Goal: Transaction & Acquisition: Purchase product/service

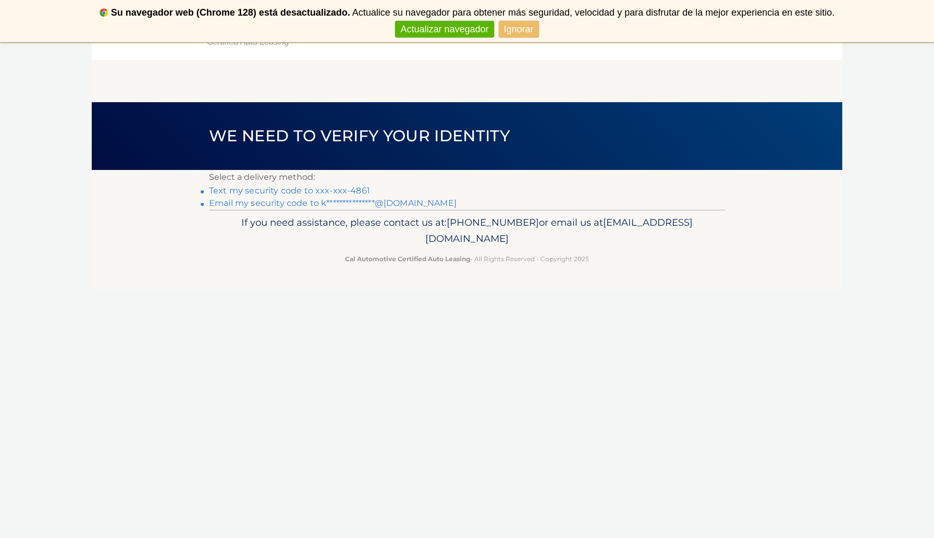
click at [260, 189] on link "Text my security code to xxx-xxx-4861" at bounding box center [289, 191] width 161 height 10
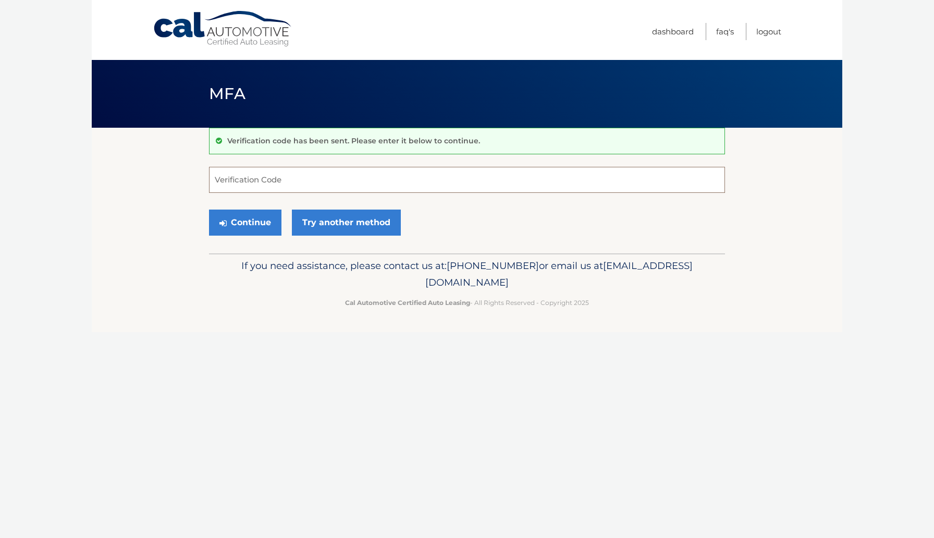
click at [268, 181] on input "Verification Code" at bounding box center [467, 180] width 516 height 26
type input "601022"
click at [250, 225] on button "Continue" at bounding box center [245, 223] width 72 height 26
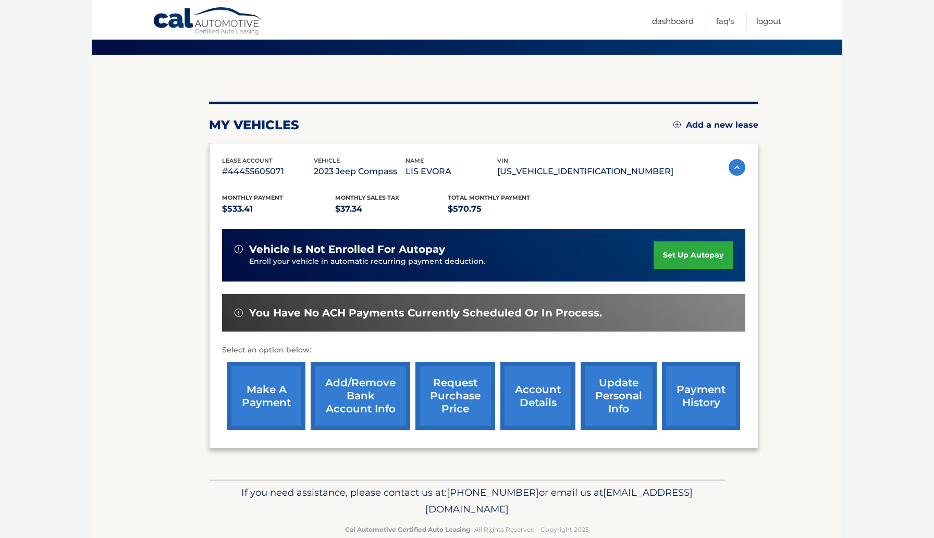
scroll to position [93, 0]
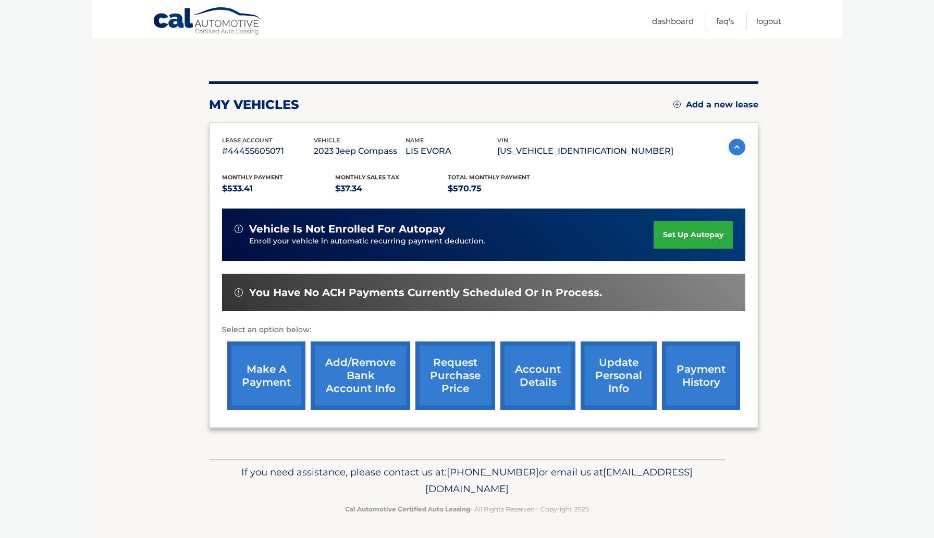
click at [693, 371] on link "payment history" at bounding box center [701, 375] width 78 height 68
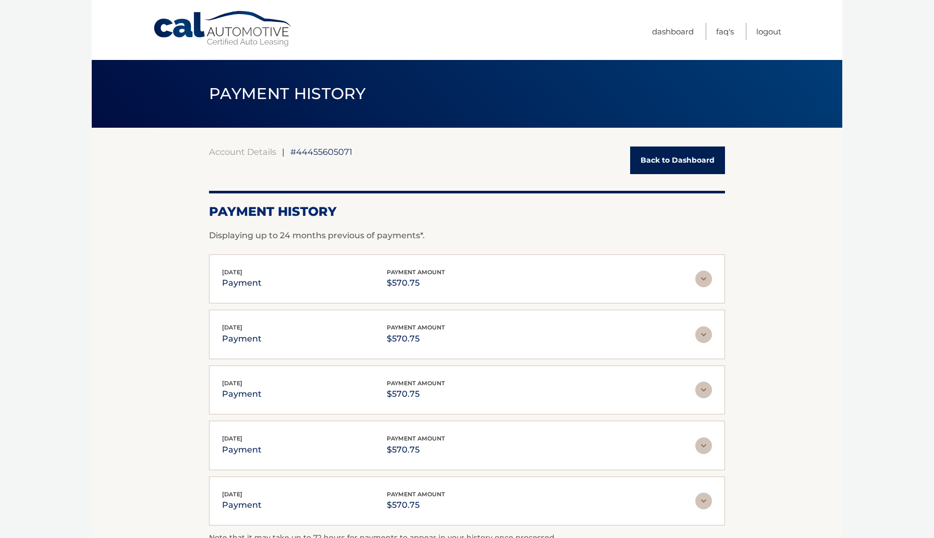
click at [689, 158] on link "Back to Dashboard" at bounding box center [677, 160] width 95 height 28
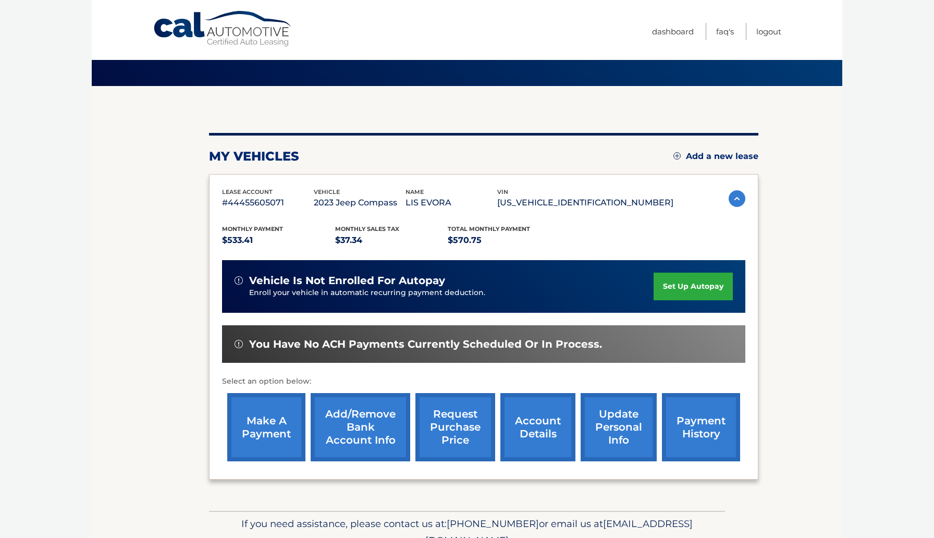
scroll to position [42, 0]
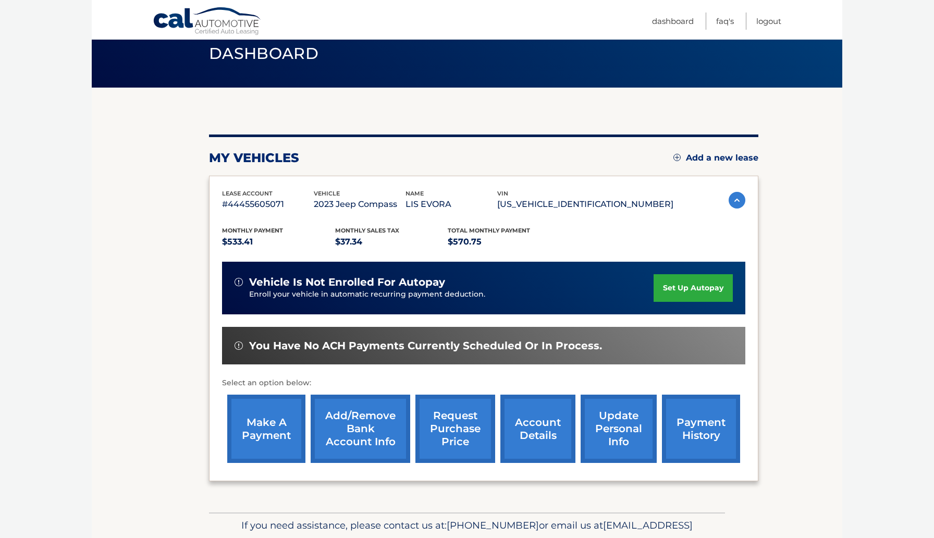
click at [706, 422] on link "payment history" at bounding box center [701, 429] width 78 height 68
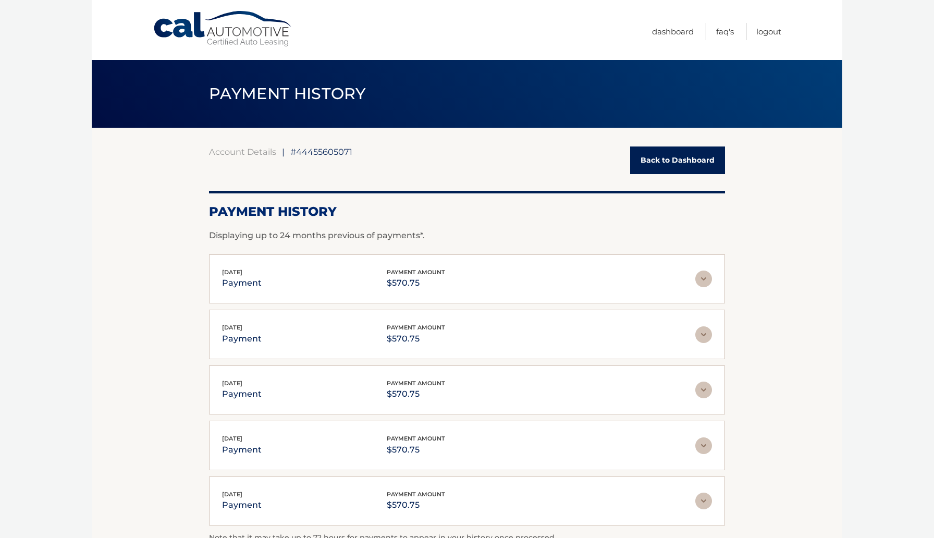
click at [710, 163] on link "Back to Dashboard" at bounding box center [677, 160] width 95 height 28
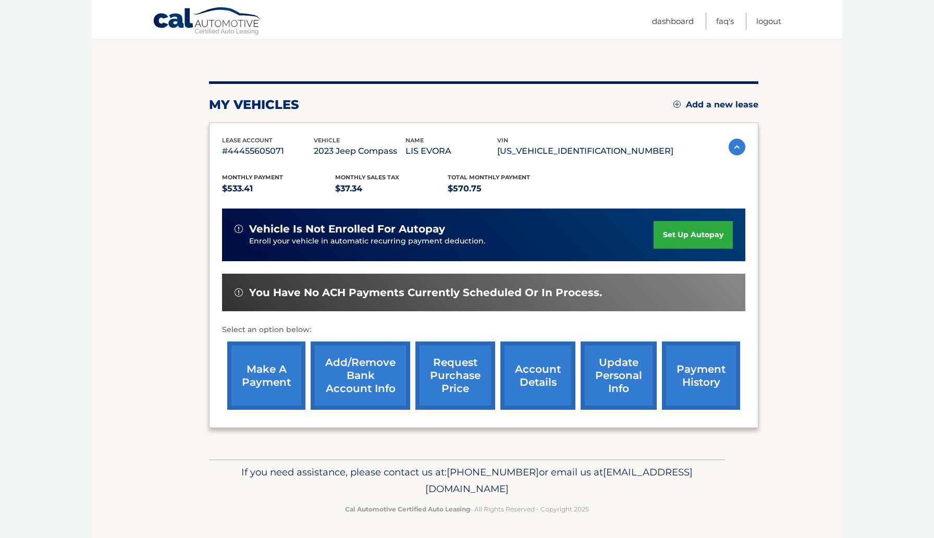
scroll to position [85, 0]
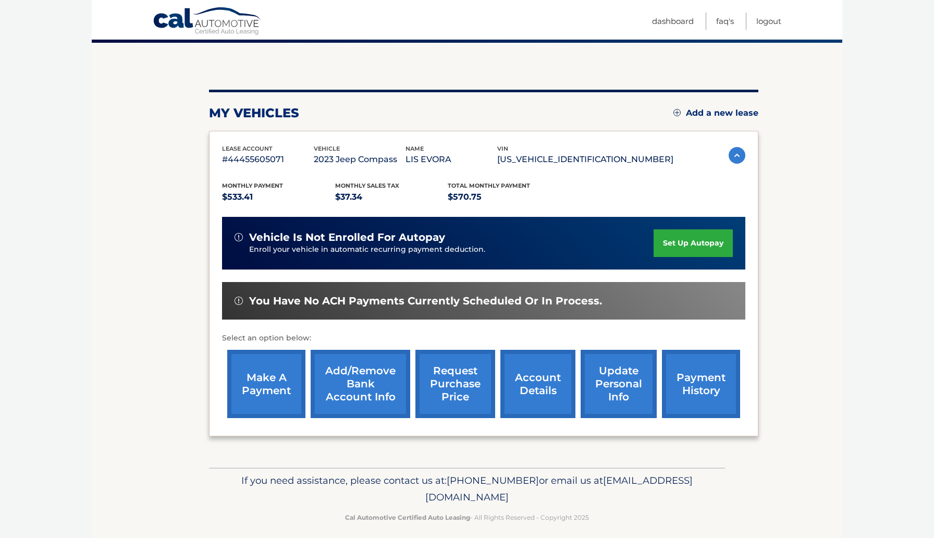
click at [275, 387] on link "make a payment" at bounding box center [266, 384] width 78 height 68
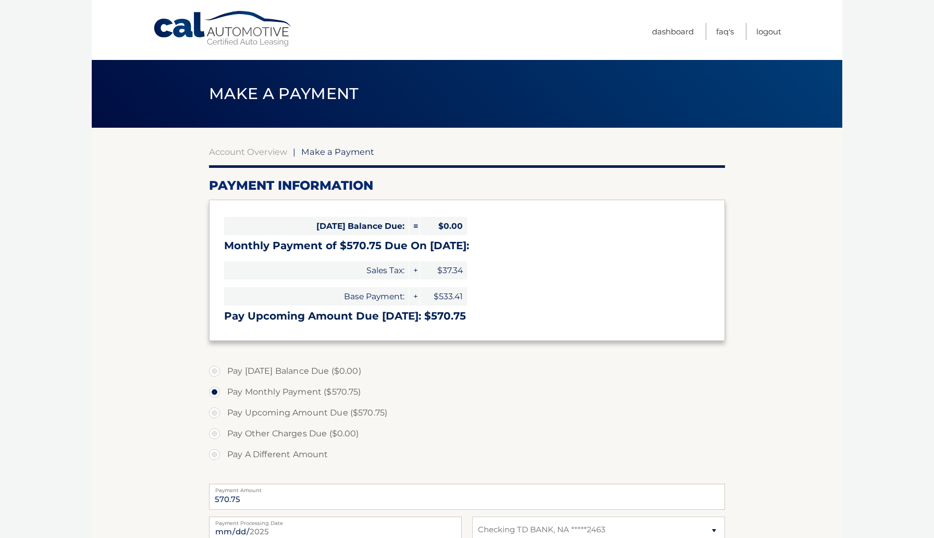
select select "Nzk3MmUwMWQtNjYyZi00ZDA2LWExNGQtYjZkM2E1Y2JlYzVh"
click at [214, 412] on label "Pay Upcoming Amount Due ($570.75)" at bounding box center [467, 412] width 516 height 21
click at [214, 412] on input "Pay Upcoming Amount Due ($570.75)" at bounding box center [218, 410] width 10 height 17
radio input "true"
click at [215, 389] on label "Pay Monthly Payment ($570.75)" at bounding box center [467, 392] width 516 height 21
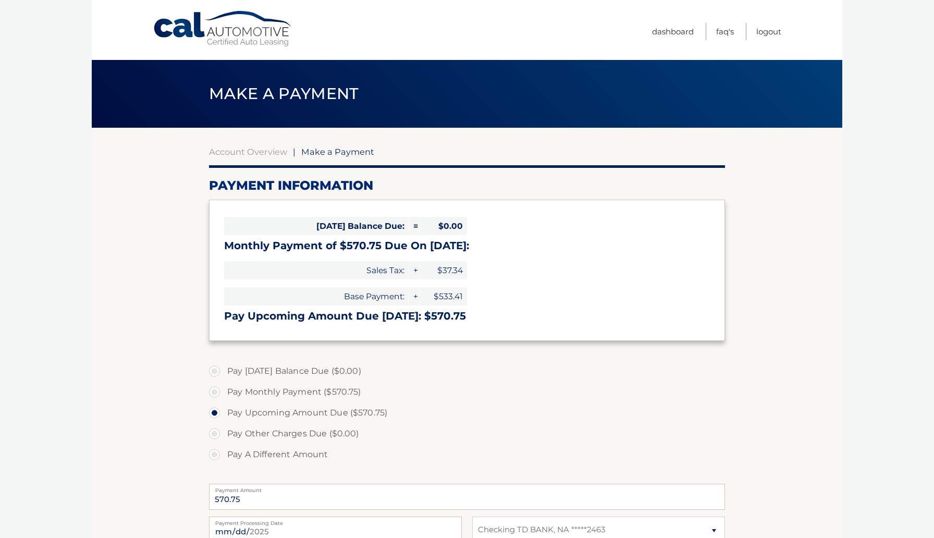
click at [215, 389] on input "Pay Monthly Payment ($570.75)" at bounding box center [218, 390] width 10 height 17
radio input "true"
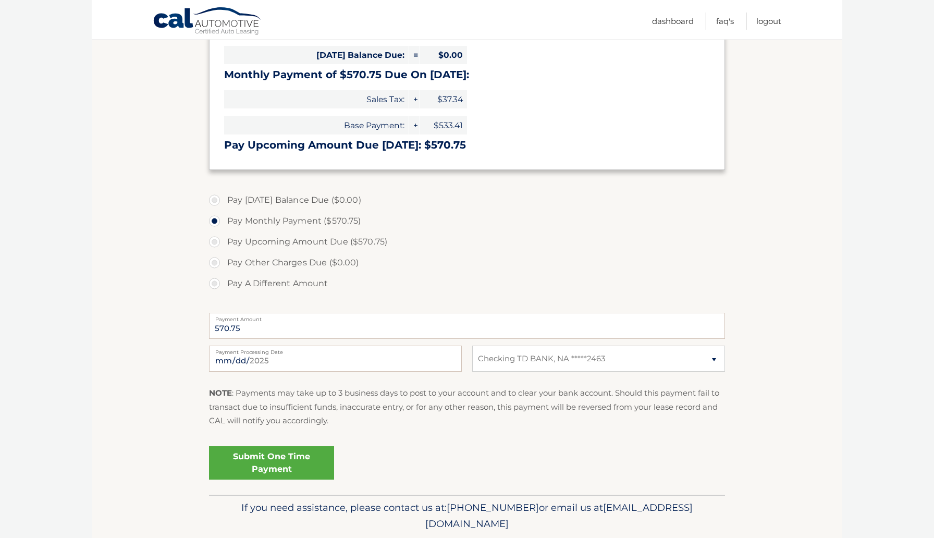
scroll to position [179, 0]
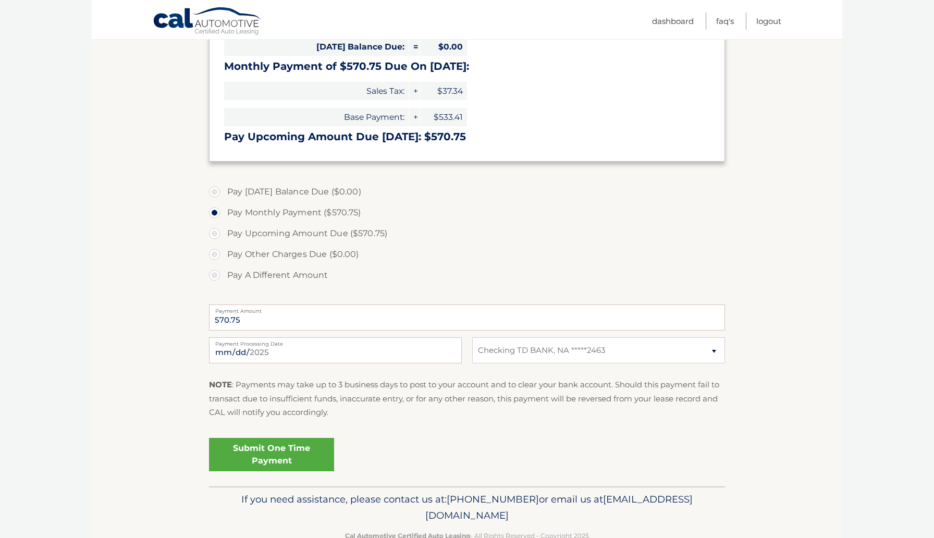
click at [263, 452] on link "Submit One Time Payment" at bounding box center [271, 454] width 125 height 33
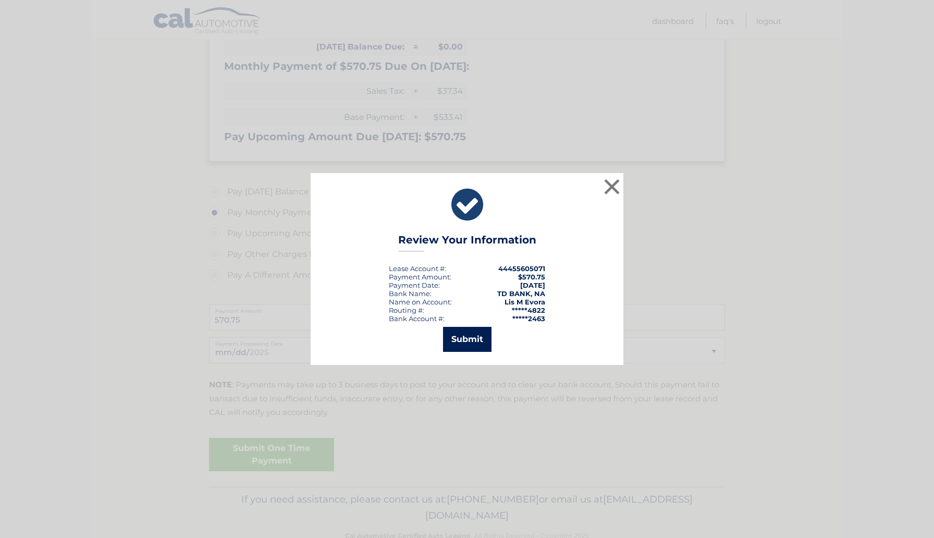
click at [471, 344] on button "Submit" at bounding box center [467, 339] width 48 height 25
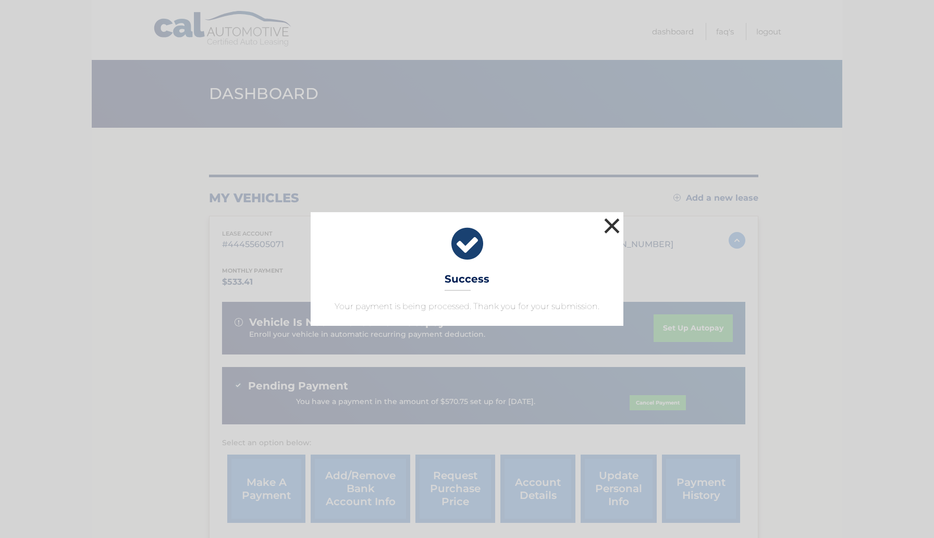
click at [611, 226] on button "×" at bounding box center [611, 225] width 21 height 21
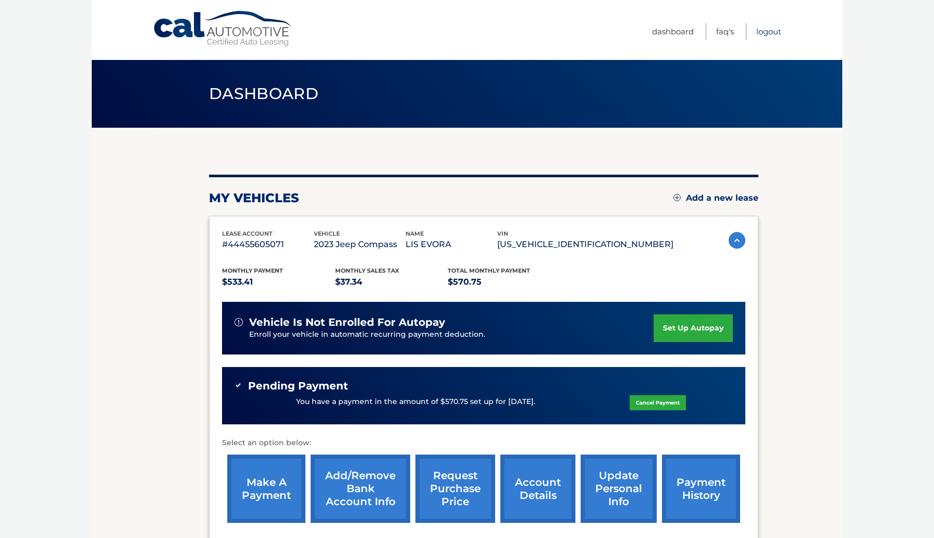
click at [773, 31] on link "Logout" at bounding box center [768, 31] width 25 height 17
